Goal: Entertainment & Leisure: Browse casually

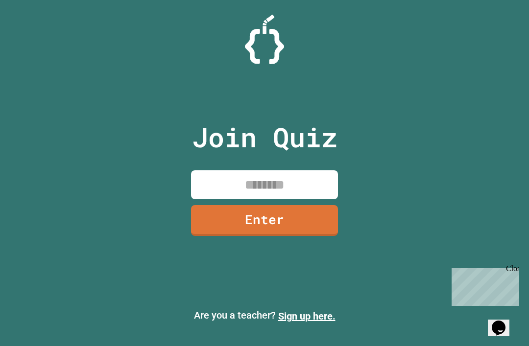
click at [210, 197] on input at bounding box center [264, 184] width 147 height 29
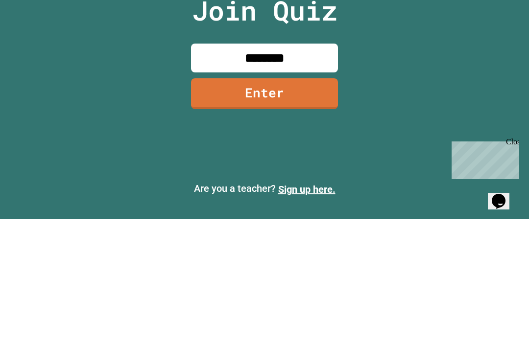
type input "********"
click at [250, 205] on link "Enter" at bounding box center [264, 220] width 147 height 31
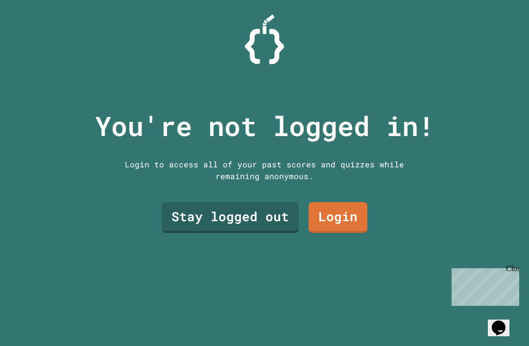
click at [182, 206] on link "Stay logged out" at bounding box center [230, 217] width 137 height 31
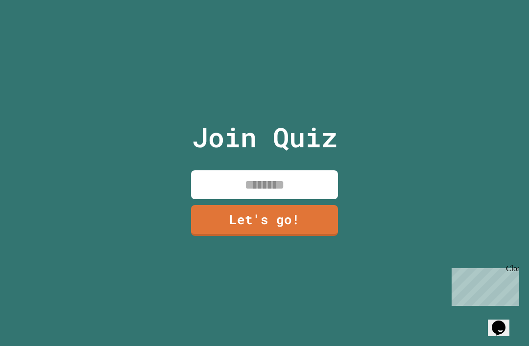
click at [257, 173] on input at bounding box center [264, 184] width 147 height 29
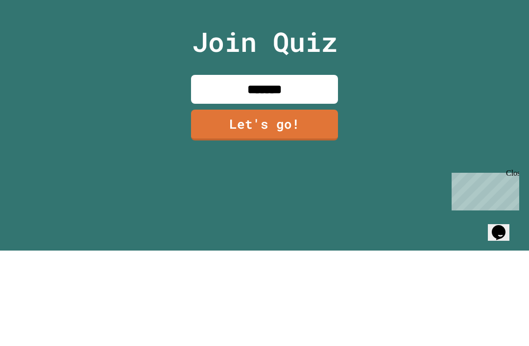
type input "********"
click at [223, 205] on link "Let's go!" at bounding box center [264, 220] width 147 height 31
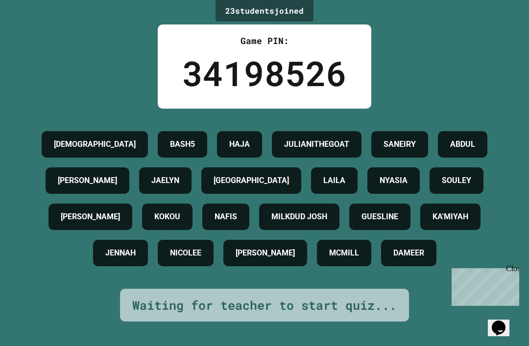
click at [72, 131] on div "[DEMOGRAPHIC_DATA]" at bounding box center [95, 144] width 106 height 26
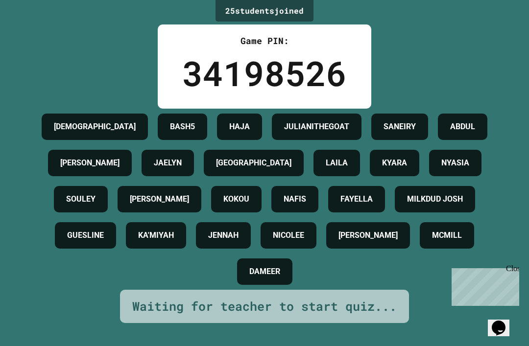
click at [42, 120] on div "JAHVAUNI BASH5 [PERSON_NAME] SANEIRY [PERSON_NAME] LAILA KYARA [PERSON_NAME] [P…" at bounding box center [264, 199] width 480 height 181
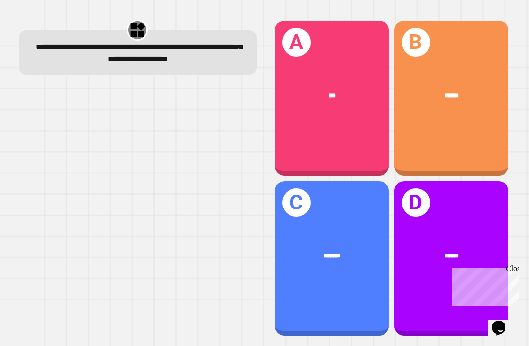
click at [512, 269] on div "Close" at bounding box center [512, 271] width 12 height 12
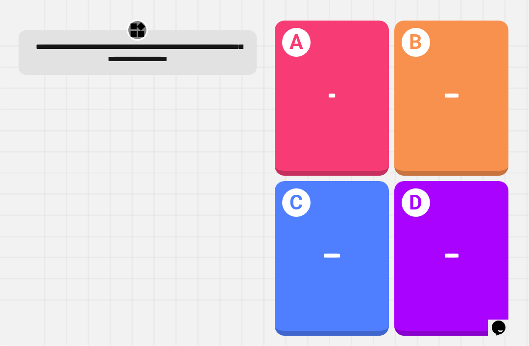
click at [443, 157] on div "B ******" at bounding box center [451, 98] width 114 height 155
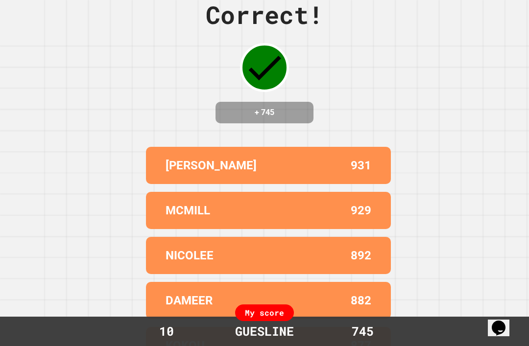
scroll to position [22, 0]
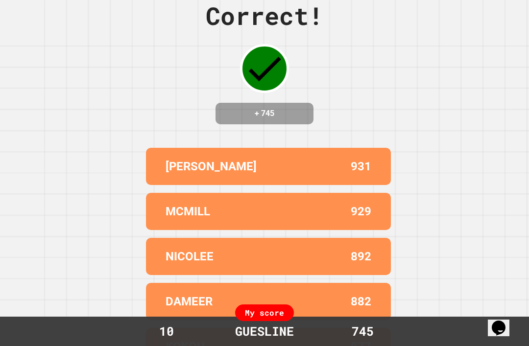
click at [424, 175] on div "Correct! + 745 [PERSON_NAME] 931 MCMILL 929 [PERSON_NAME] 892 DAMEER 882 KOKOU …" at bounding box center [264, 151] width 529 height 346
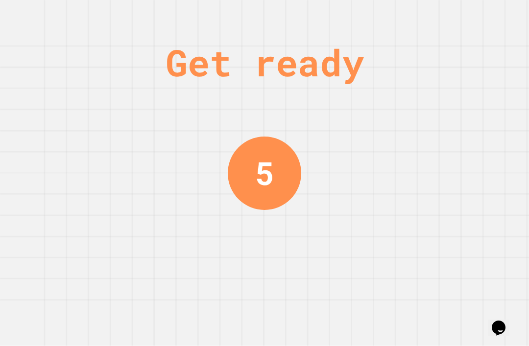
scroll to position [0, 0]
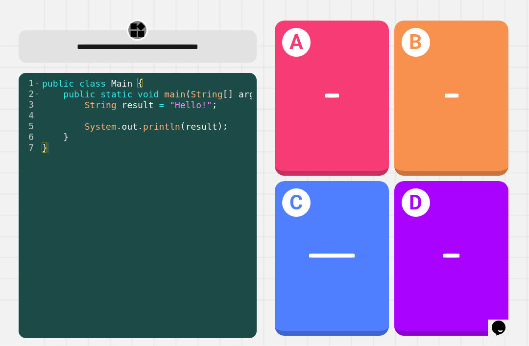
click at [316, 148] on div "A ******" at bounding box center [332, 98] width 114 height 155
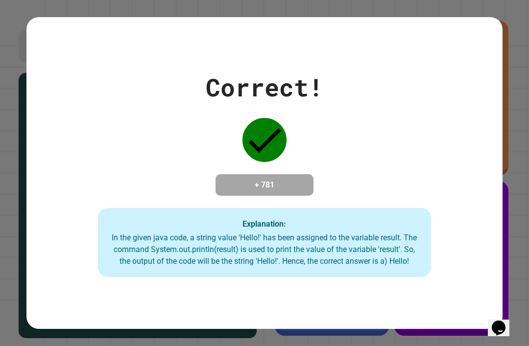
click at [424, 211] on div "Correct! + 781 Explanation: In the given java code, a string value 'Hello!' has…" at bounding box center [264, 173] width 476 height 209
click at [137, 226] on div "Explanation: In the given java code, a string value 'Hello!' has been assigned …" at bounding box center [264, 243] width 333 height 70
click at [256, 180] on div "+ 781" at bounding box center [265, 185] width 98 height 22
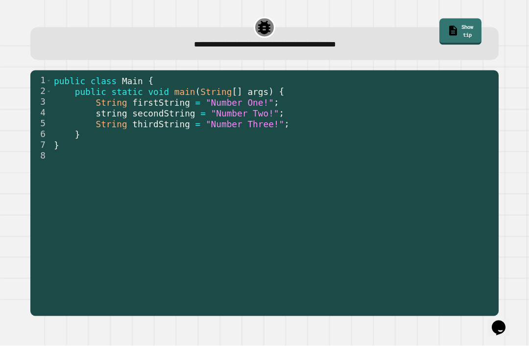
scroll to position [6, 0]
click at [102, 122] on span "String" at bounding box center [111, 125] width 31 height 10
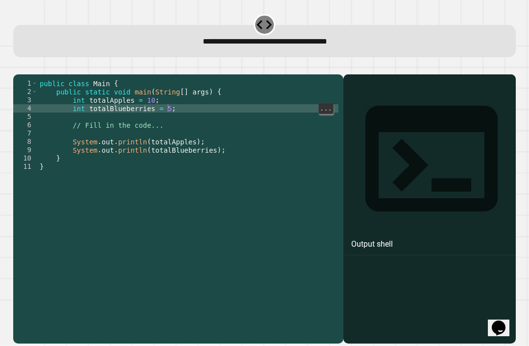
click at [167, 116] on div "public class Main { public static void main ( String [ ] args ) { int totalAppl…" at bounding box center [188, 220] width 301 height 283
click at [169, 110] on div "public class Main { public static void main ( String [ ] args ) { int totalAppl…" at bounding box center [188, 220] width 301 height 283
click at [175, 117] on div "public class Main { public static void main ( String [ ] args ) { int totalAppl…" at bounding box center [188, 220] width 301 height 283
click at [173, 118] on div "public class Main { public static void main ( String [ ] args ) { int totalAppl…" at bounding box center [188, 220] width 301 height 283
click at [169, 116] on div "public class Main { public static void main ( String [ ] args ) { int totalAppl…" at bounding box center [188, 220] width 301 height 283
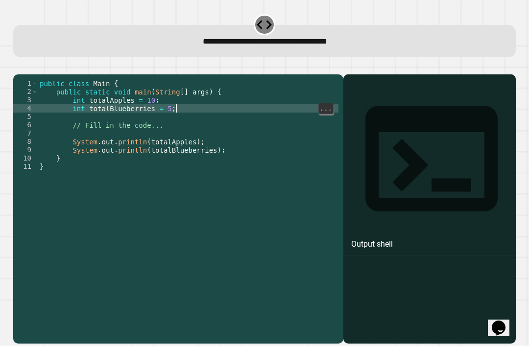
click at [174, 118] on div "public class Main { public static void main ( String [ ] args ) { int totalAppl…" at bounding box center [188, 220] width 301 height 283
click at [172, 118] on div "public class Main { public static void main ( String [ ] args ) { int totalAppl…" at bounding box center [188, 220] width 301 height 283
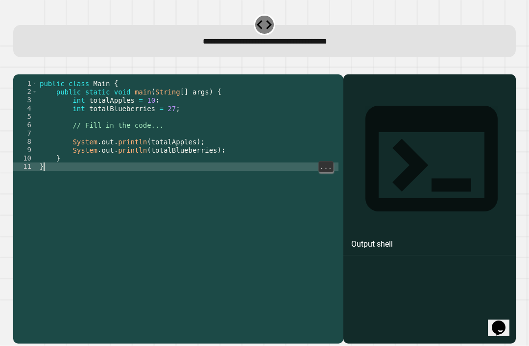
scroll to position [0, 0]
click at [308, 324] on div "public class Main { public static void main ( String [ ] args ) { int totalAppl…" at bounding box center [188, 220] width 301 height 283
click at [181, 150] on div "public class Main { public static void main ( String [ ] args ) { int totalAppl…" at bounding box center [188, 220] width 301 height 283
type textarea "*"
click at [18, 67] on button "button" at bounding box center [18, 67] width 0 height 0
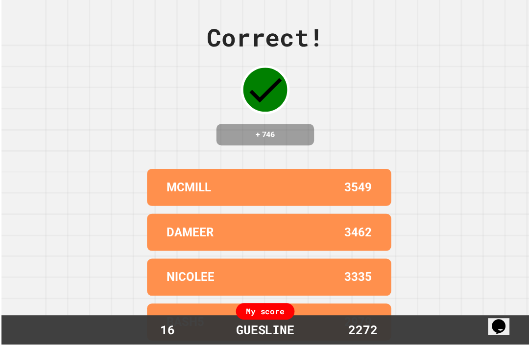
scroll to position [31, 0]
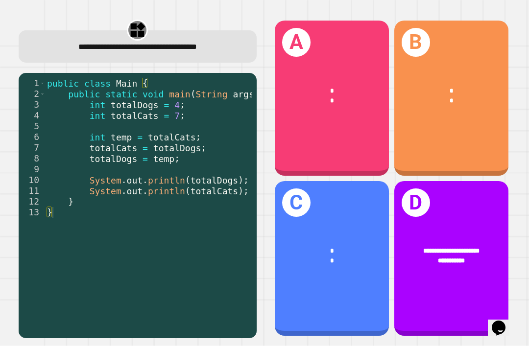
click at [331, 198] on div "C * *" at bounding box center [332, 258] width 114 height 155
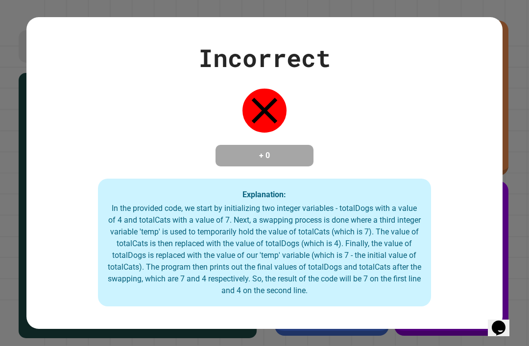
click at [267, 95] on icon at bounding box center [265, 111] width 44 height 44
click at [300, 118] on div "Incorrect + 0 Explanation: In the provided code, we start by initializing two i…" at bounding box center [264, 174] width 476 height 268
click at [316, 131] on div "Incorrect + 0 Explanation: In the provided code, we start by initializing two i…" at bounding box center [264, 174] width 476 height 268
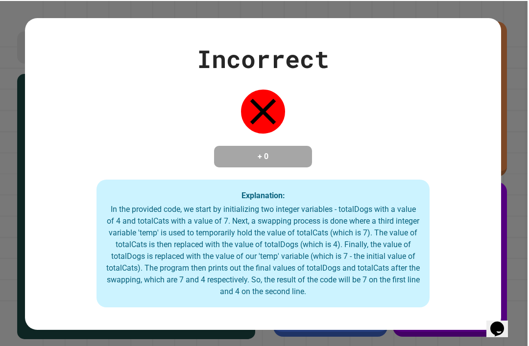
scroll to position [0, 0]
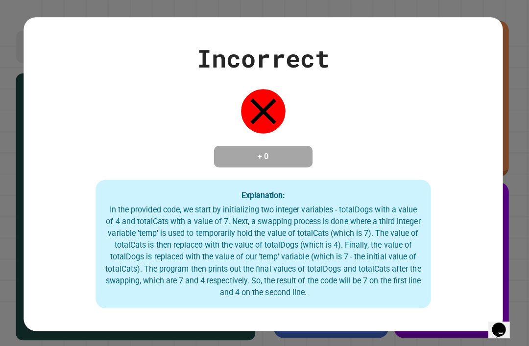
click at [423, 180] on div "Incorrect + 0 Explanation: In the provided code, we start by initializing two i…" at bounding box center [264, 174] width 476 height 268
click at [406, 133] on div "Incorrect + 0 Explanation: In the provided code, we start by initializing two i…" at bounding box center [264, 174] width 476 height 268
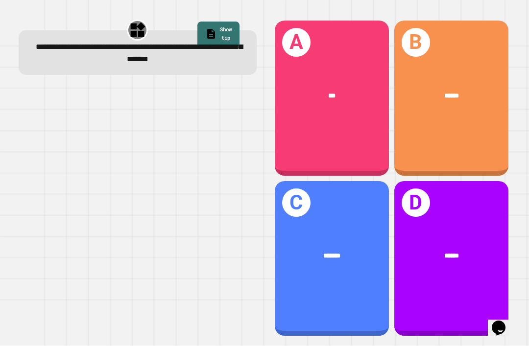
click at [336, 140] on div "A ***" at bounding box center [332, 98] width 114 height 155
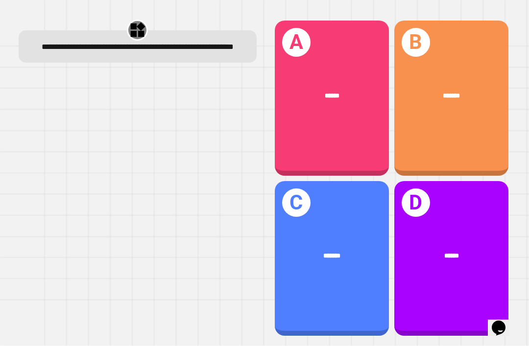
click at [443, 134] on div "B *******" at bounding box center [451, 98] width 114 height 155
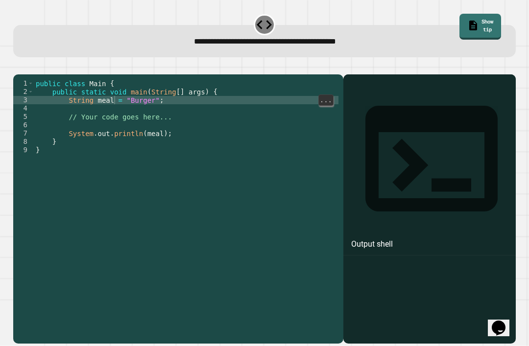
click at [113, 116] on div "public class Main { public static void main ( String [ ] args ) { String meal =…" at bounding box center [186, 220] width 305 height 283
click at [154, 116] on div "public class Main { public static void main ( String [ ] args ) { String meal =…" at bounding box center [186, 220] width 305 height 283
type textarea "**********"
click at [18, 67] on icon "button" at bounding box center [18, 67] width 0 height 0
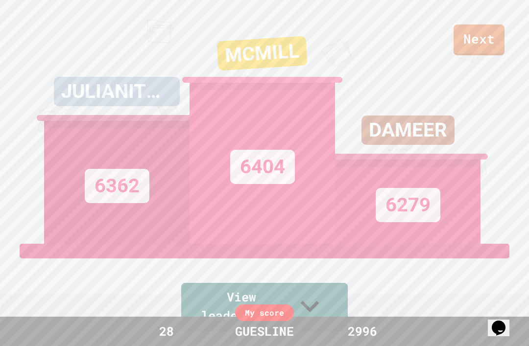
click at [281, 337] on div "GUESLINE" at bounding box center [264, 331] width 78 height 19
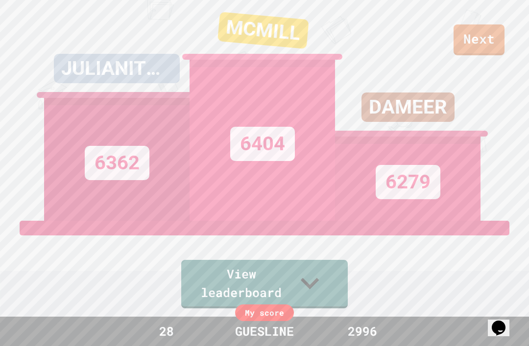
scroll to position [28, 0]
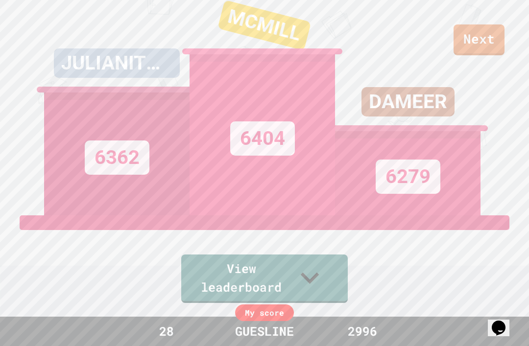
click at [483, 49] on div "JULIANITHEGOAT 6362 MCMILL 6404 DAMEER 6279" at bounding box center [264, 94] width 441 height 244
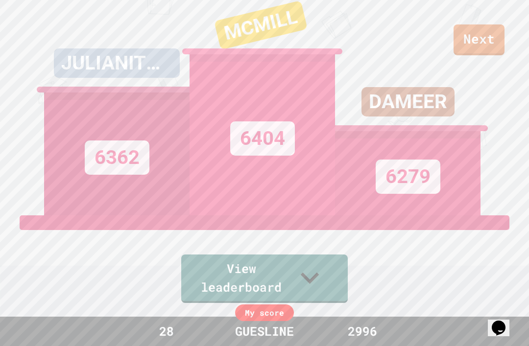
click at [467, 42] on div "DAMEER 6279" at bounding box center [408, 94] width 146 height 244
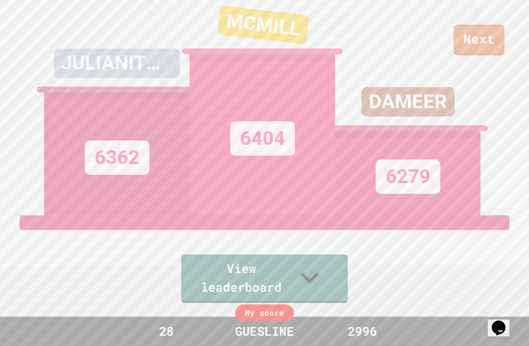
click at [481, 43] on div "JULIANITHEGOAT 6362 MCMILL 6404 DAMEER 6279" at bounding box center [264, 94] width 441 height 244
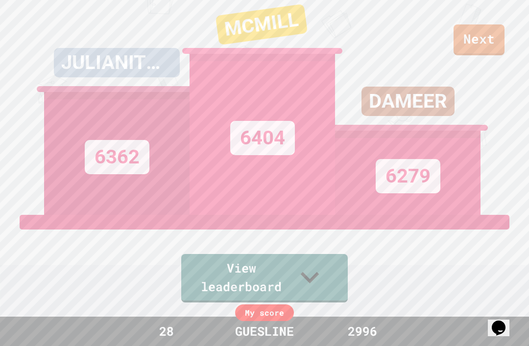
click at [479, 54] on div "DAMEER 6279" at bounding box center [408, 93] width 146 height 244
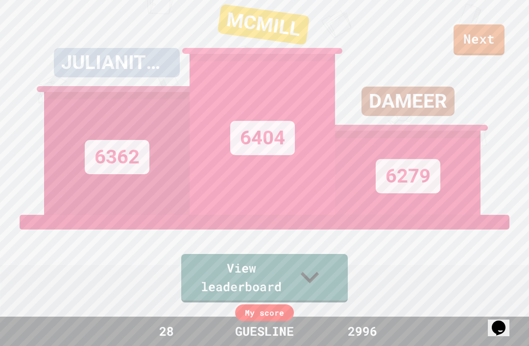
click at [492, 24] on link "Next" at bounding box center [479, 39] width 51 height 31
